Goal: Information Seeking & Learning: Learn about a topic

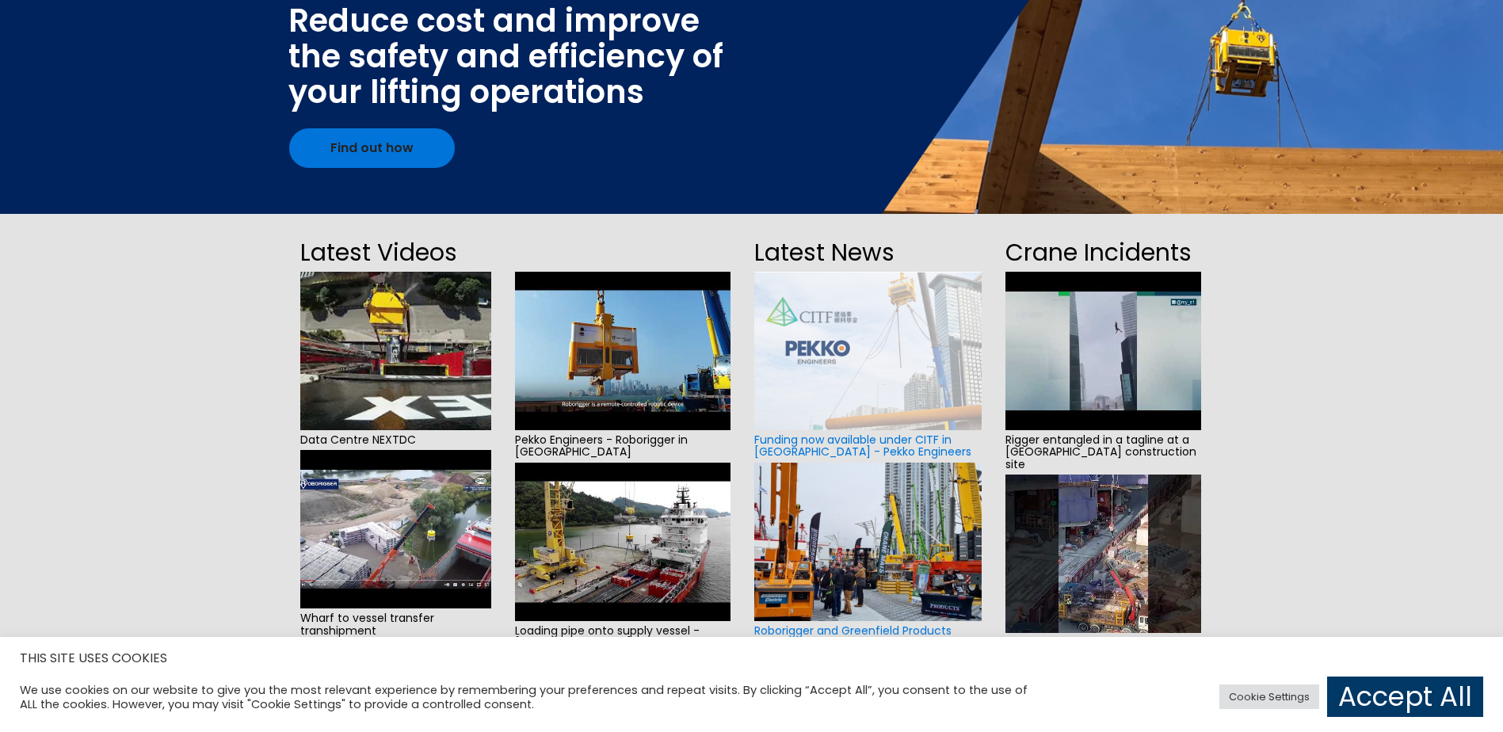
scroll to position [79, 0]
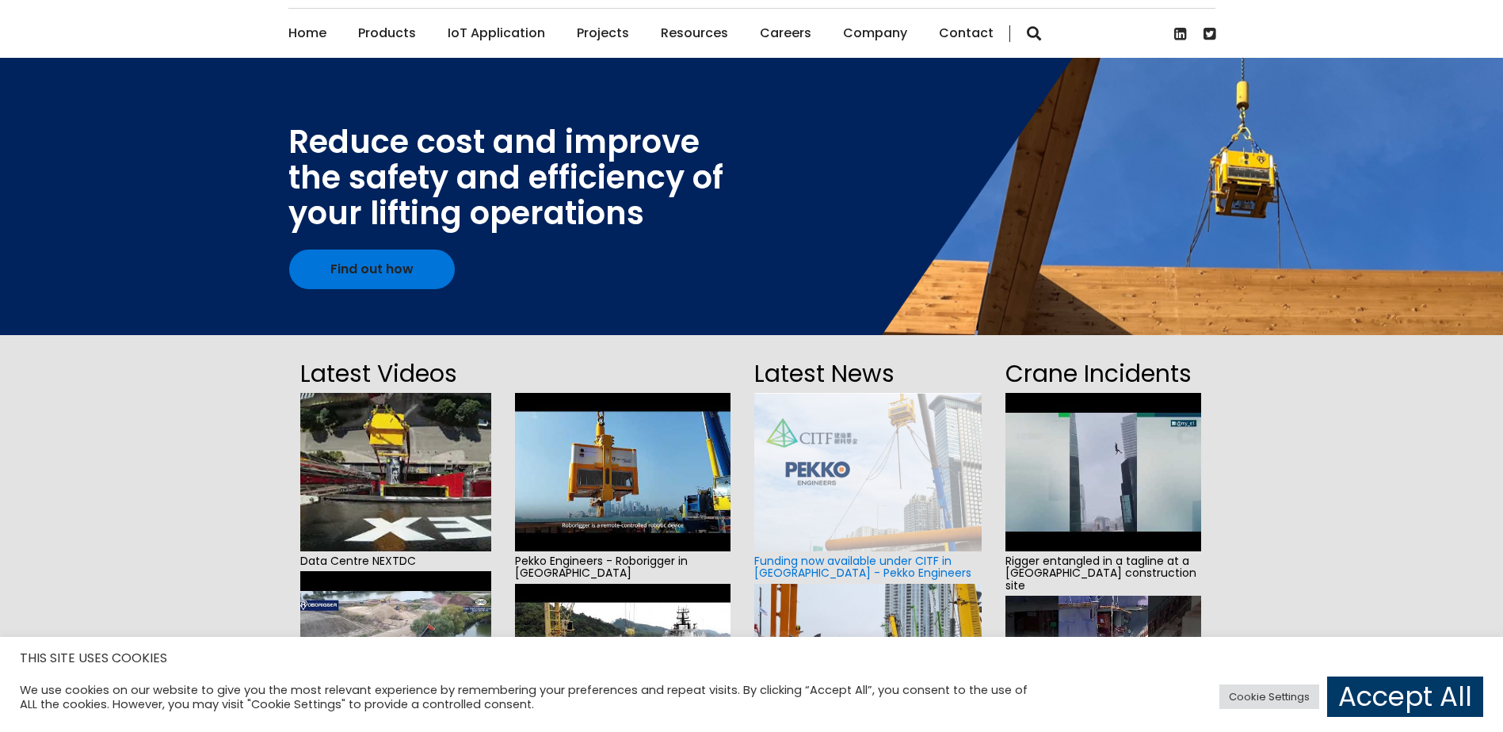
click at [406, 35] on link "Products" at bounding box center [387, 33] width 58 height 49
click at [395, 103] on link "Roborigger Units" at bounding box center [457, 110] width 198 height 35
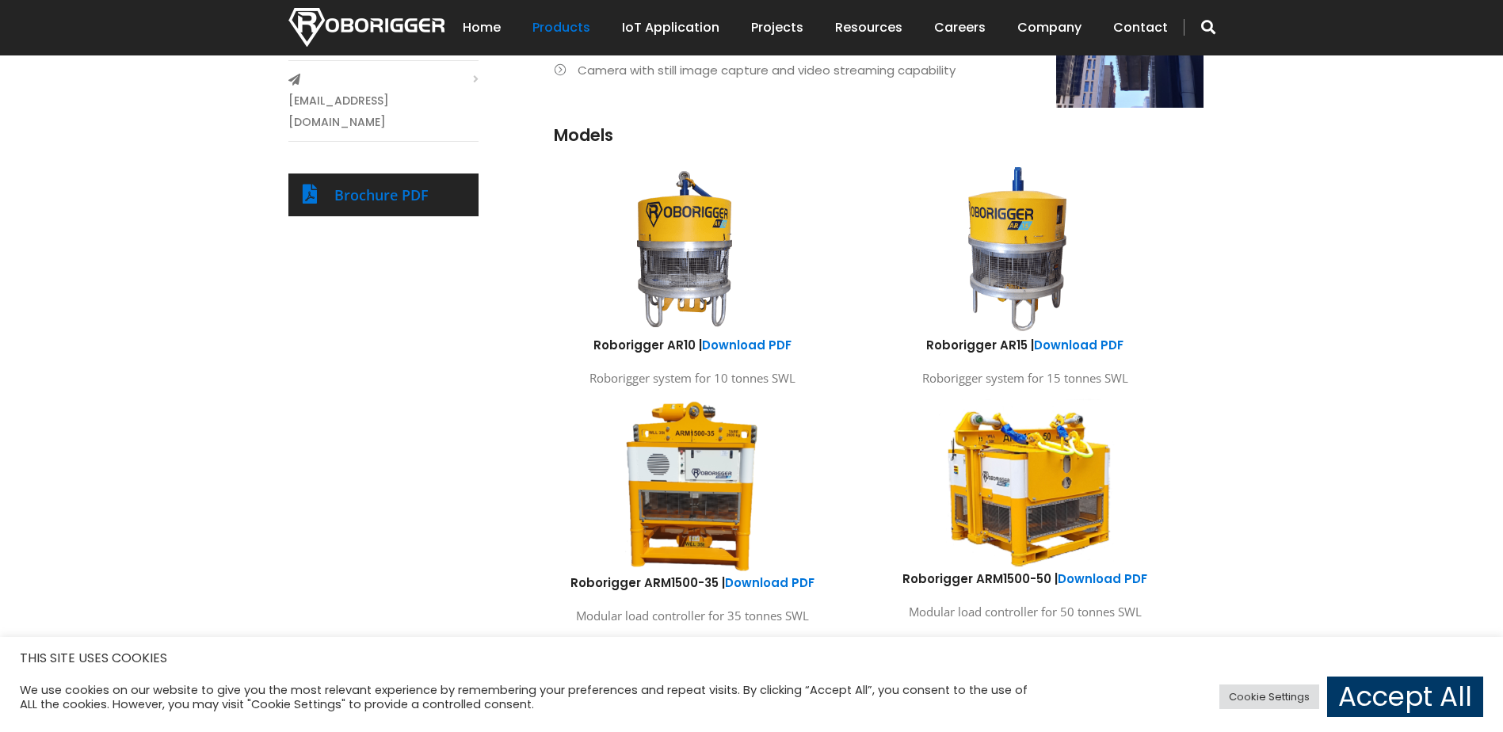
scroll to position [792, 0]
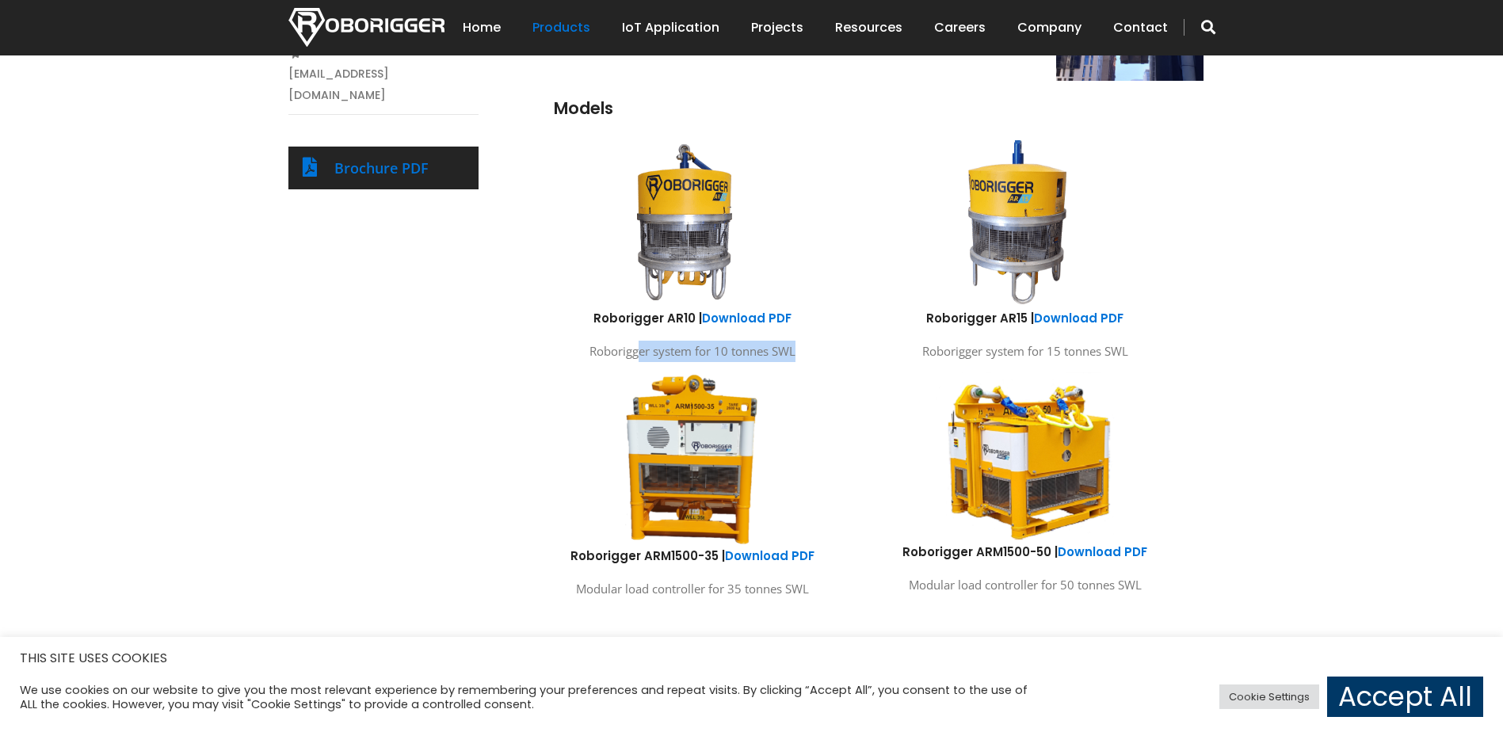
drag, startPoint x: 636, startPoint y: 353, endPoint x: 815, endPoint y: 358, distance: 179.1
click at [815, 358] on p "Roborigger system for 10 tonnes SWL" at bounding box center [692, 351] width 309 height 21
drag, startPoint x: 942, startPoint y: 344, endPoint x: 1116, endPoint y: 350, distance: 174.4
click at [1116, 350] on p "Roborigger system for 15 tonnes SWL" at bounding box center [1024, 351] width 309 height 21
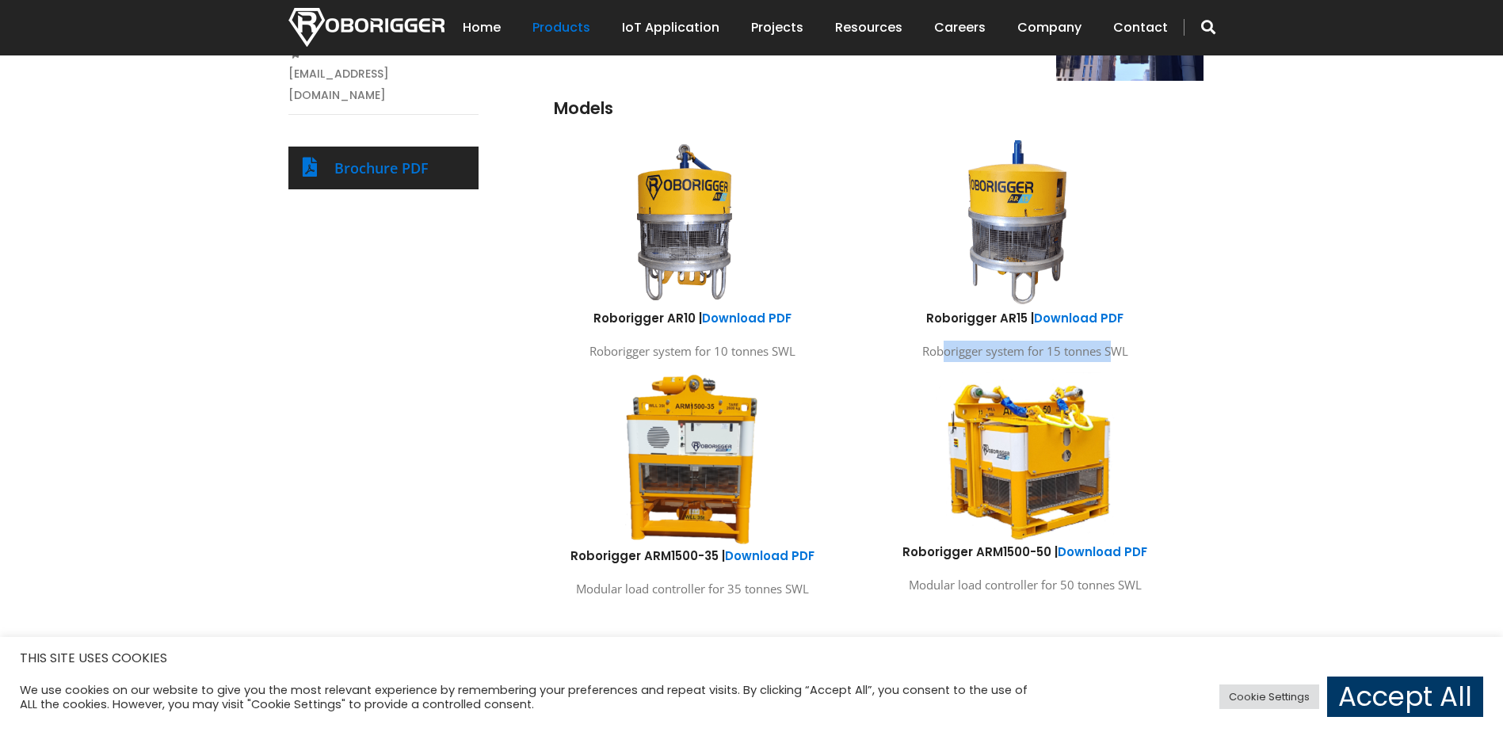
click at [1116, 350] on p "Roborigger system for 15 tonnes SWL" at bounding box center [1024, 351] width 309 height 21
